Goal: Find specific page/section: Find specific page/section

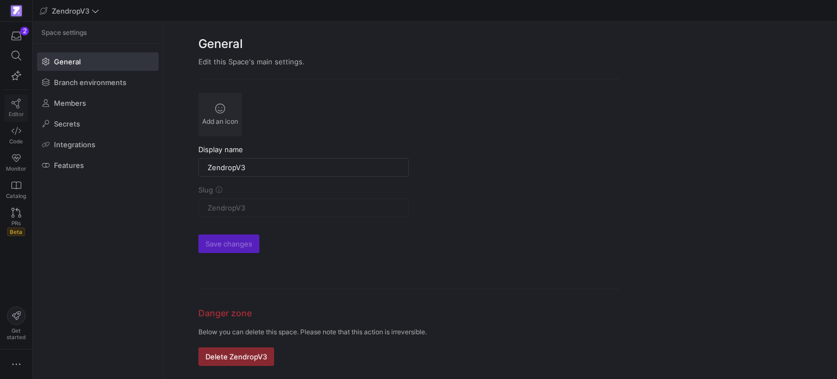
click at [15, 105] on icon at bounding box center [16, 104] width 10 height 10
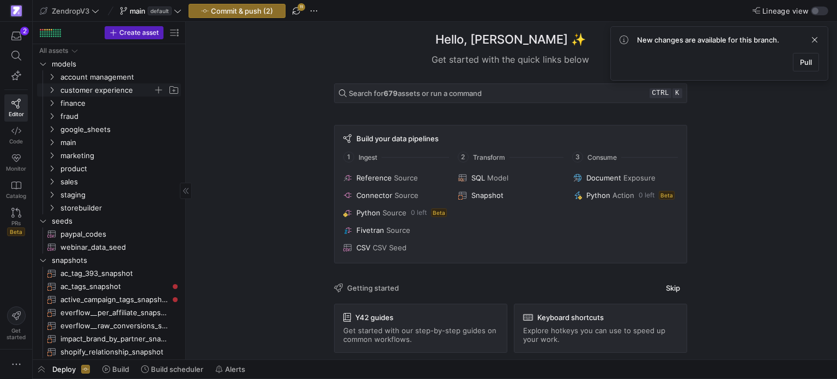
click at [46, 90] on span "customer experience" at bounding box center [113, 90] width 134 height 12
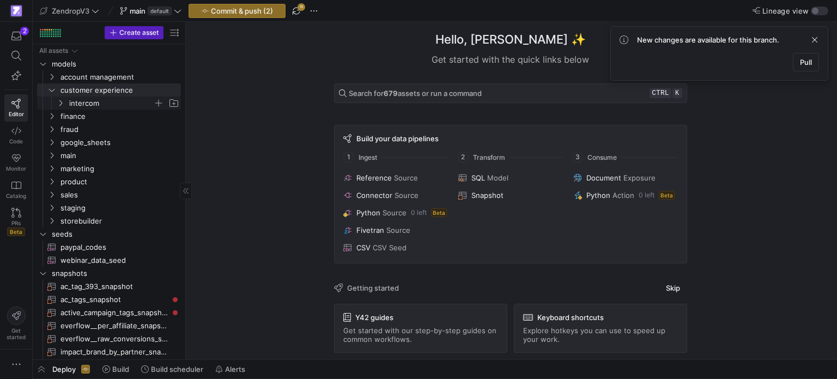
click at [63, 105] on icon "Press SPACE to select this row." at bounding box center [61, 103] width 8 height 7
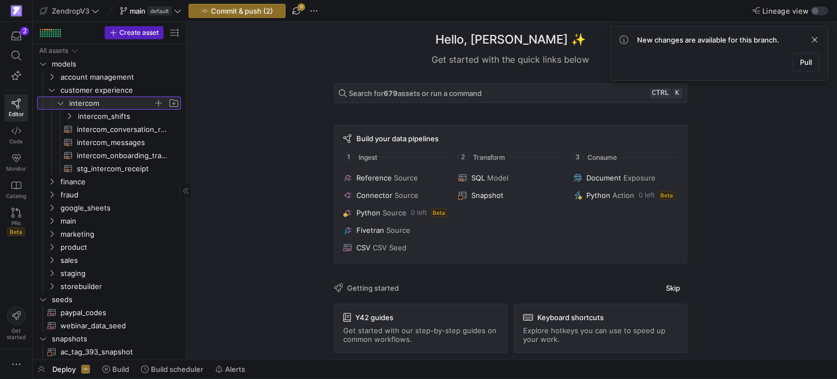
click at [63, 104] on icon at bounding box center [61, 103] width 8 height 7
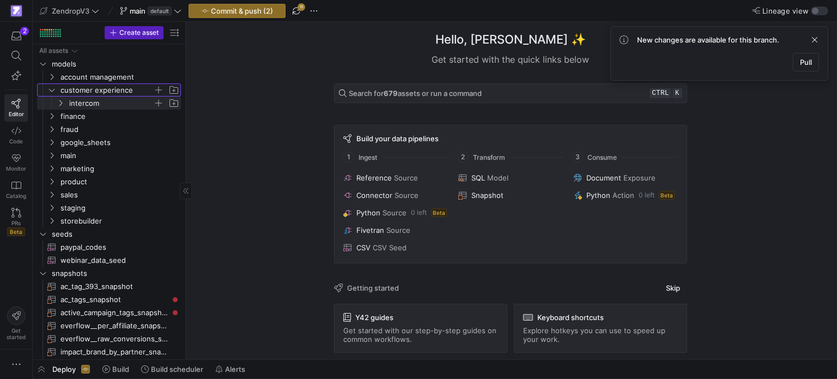
click at [52, 92] on icon "Press SPACE to select this row." at bounding box center [52, 90] width 8 height 7
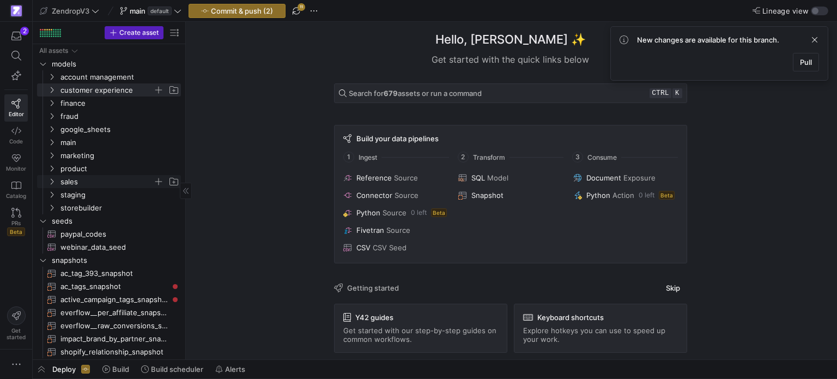
click at [50, 178] on icon "Press SPACE to select this row." at bounding box center [52, 181] width 8 height 7
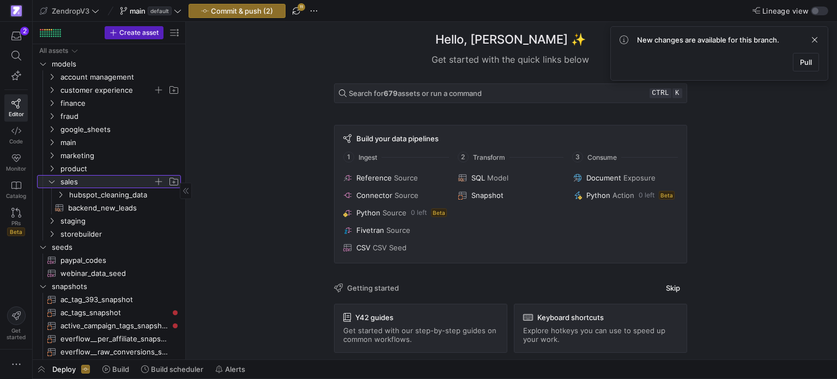
click at [50, 178] on icon at bounding box center [52, 181] width 8 height 7
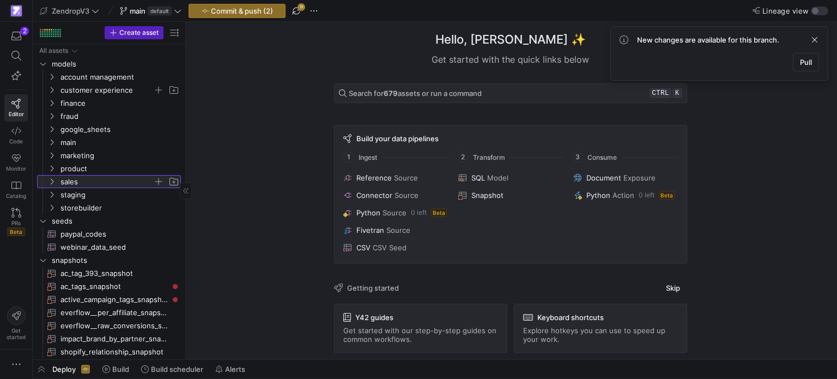
click at [50, 178] on icon at bounding box center [52, 181] width 8 height 7
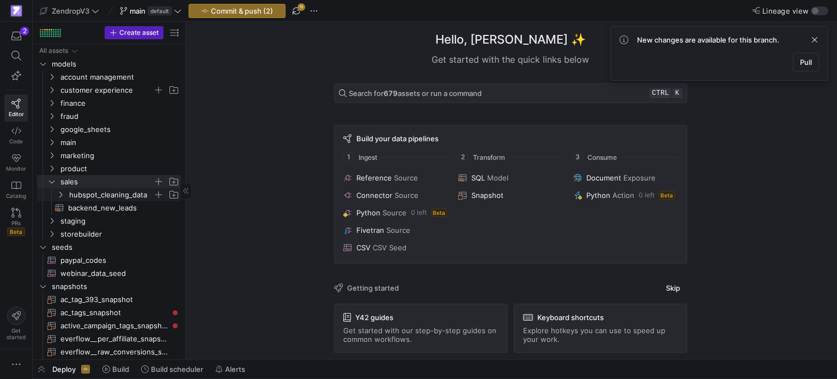
click at [62, 192] on icon "Press SPACE to select this row." at bounding box center [61, 194] width 8 height 7
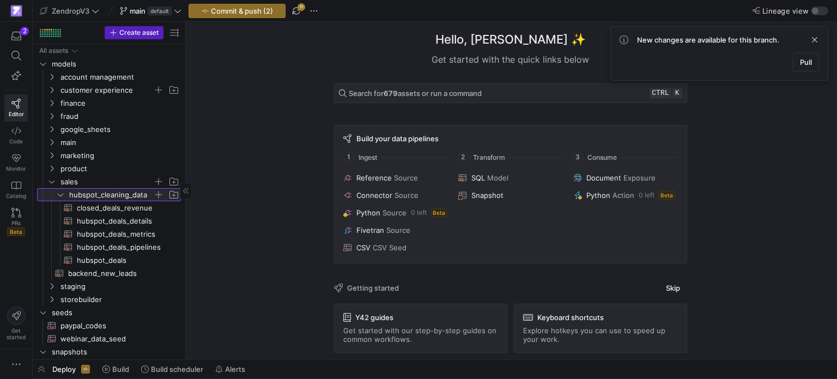
click at [62, 192] on icon at bounding box center [61, 194] width 8 height 7
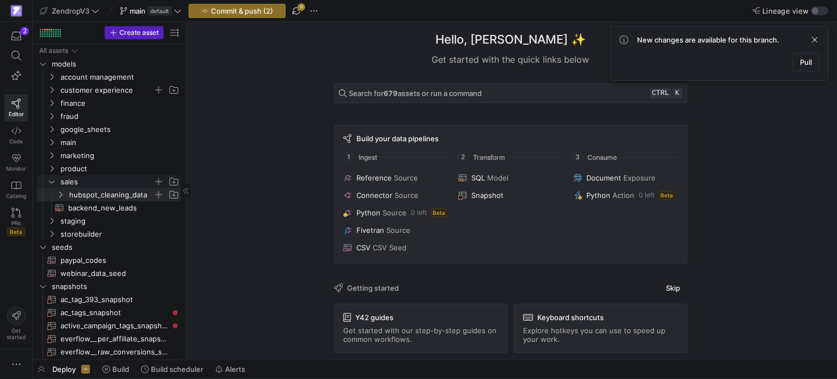
click at [52, 179] on icon "Press SPACE to select this row." at bounding box center [52, 181] width 8 height 7
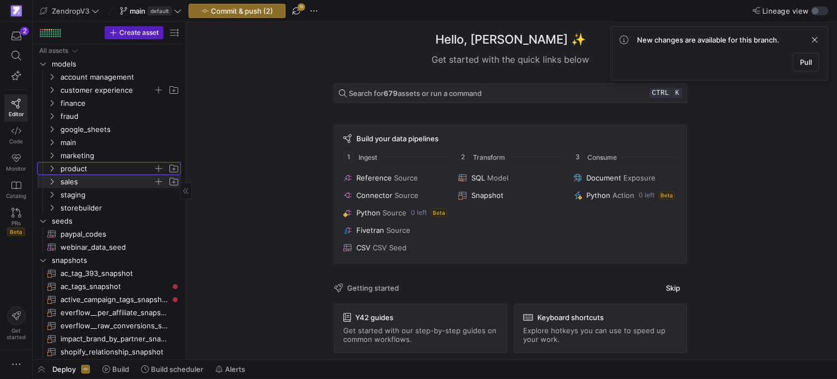
click at [50, 167] on icon "Press SPACE to select this row." at bounding box center [52, 168] width 8 height 7
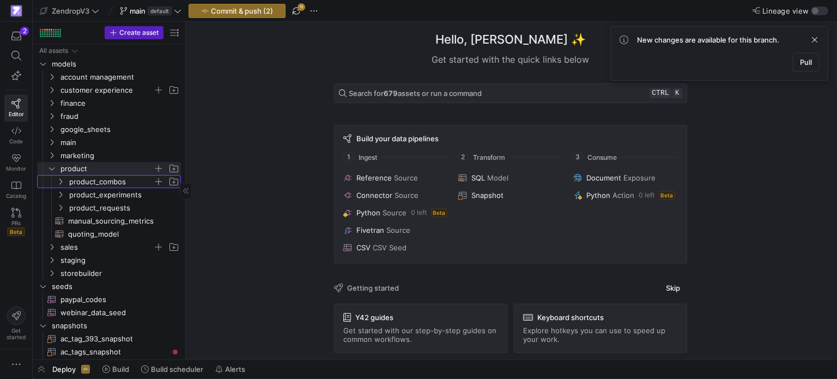
click at [61, 182] on icon "Press SPACE to select this row." at bounding box center [61, 181] width 8 height 7
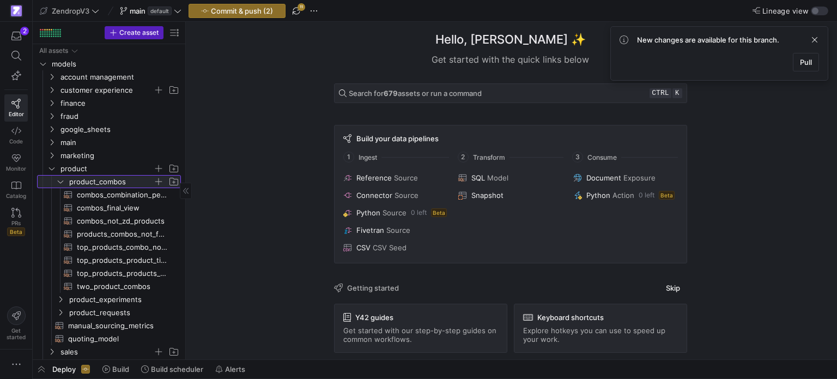
click at [61, 182] on icon at bounding box center [61, 181] width 8 height 7
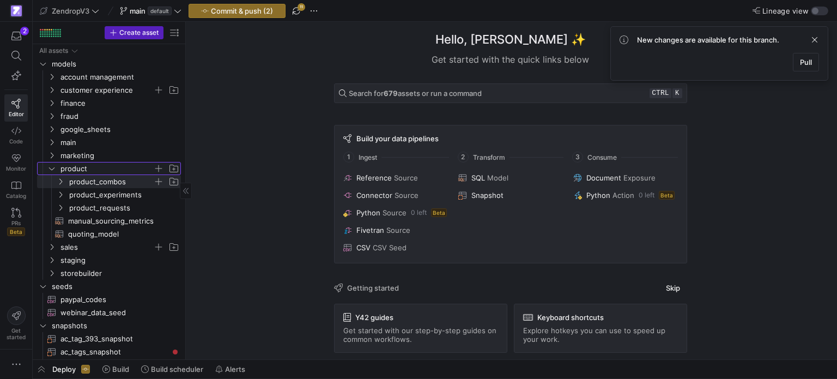
click at [56, 171] on y42-icon "Press SPACE to select this row." at bounding box center [51, 168] width 9 height 9
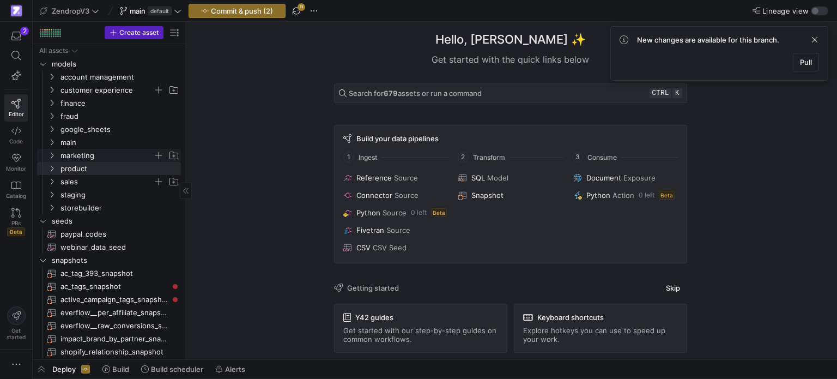
click at [53, 157] on icon "Press SPACE to select this row." at bounding box center [52, 155] width 8 height 7
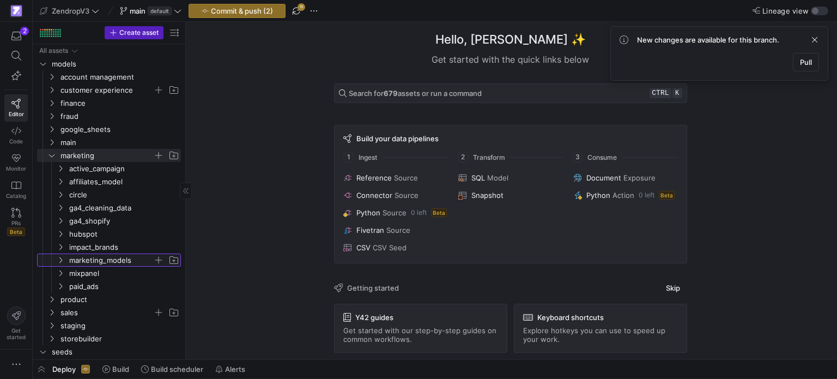
click at [63, 263] on icon "Press SPACE to select this row." at bounding box center [61, 260] width 8 height 7
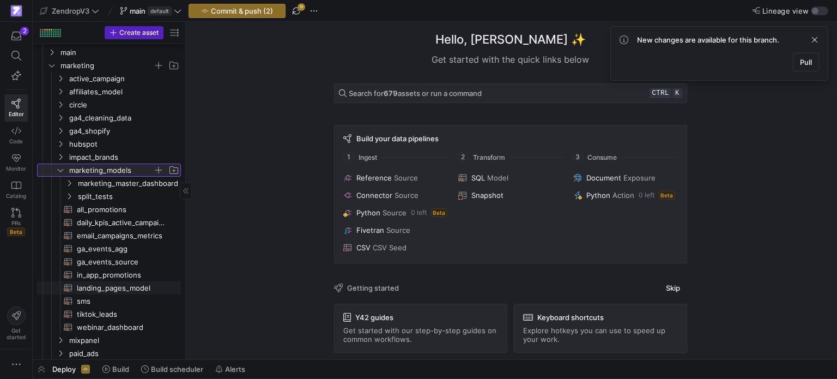
scroll to position [109, 0]
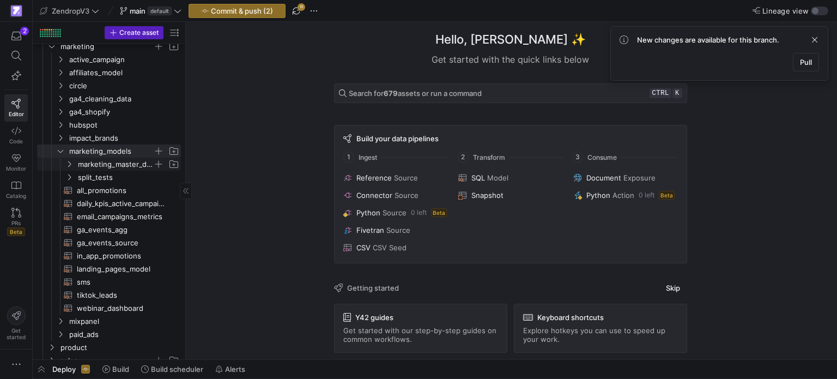
click at [70, 164] on icon "Press SPACE to select this row." at bounding box center [69, 164] width 3 height 6
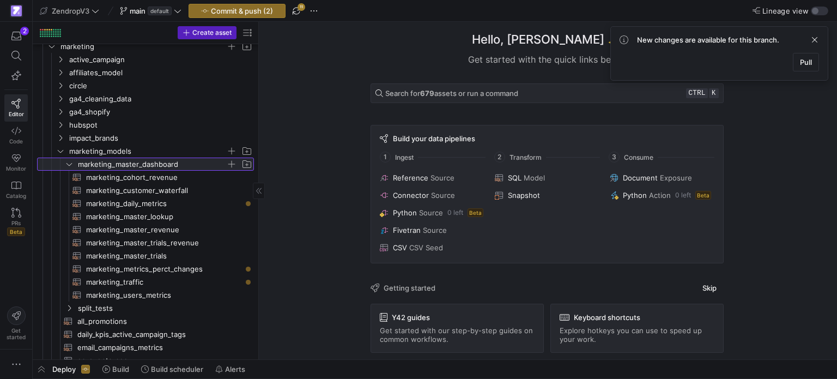
drag, startPoint x: 186, startPoint y: 224, endPoint x: 259, endPoint y: 220, distance: 73.1
click at [163, 230] on span "marketing_master_revenue​​​​​​​​​​" at bounding box center [163, 229] width 155 height 13
